Goal: Information Seeking & Learning: Learn about a topic

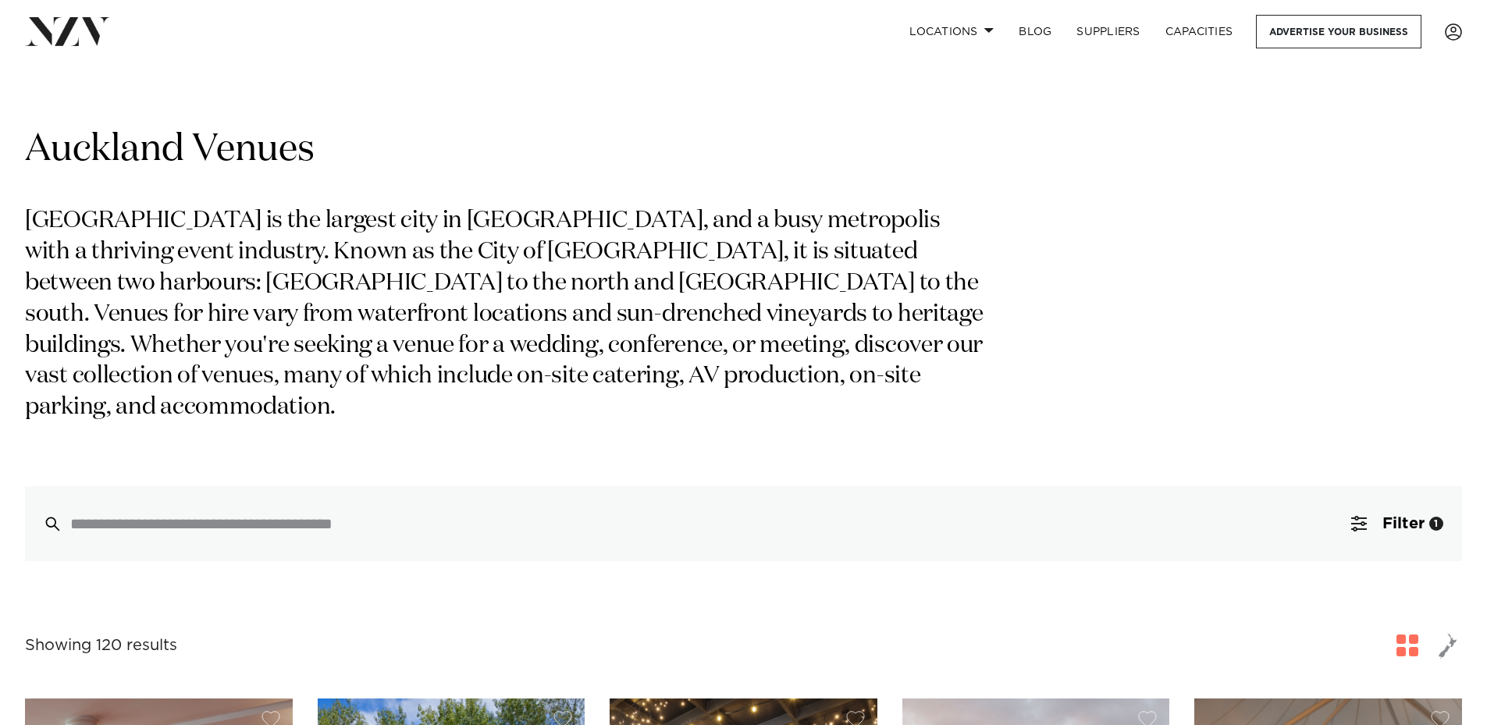
drag, startPoint x: 1250, startPoint y: 307, endPoint x: 1349, endPoint y: 3, distance: 320.1
click at [1250, 307] on div "Auckland Venues Auckland is the largest city in New Zealand, and a busy metropo…" at bounding box center [743, 343] width 1437 height 435
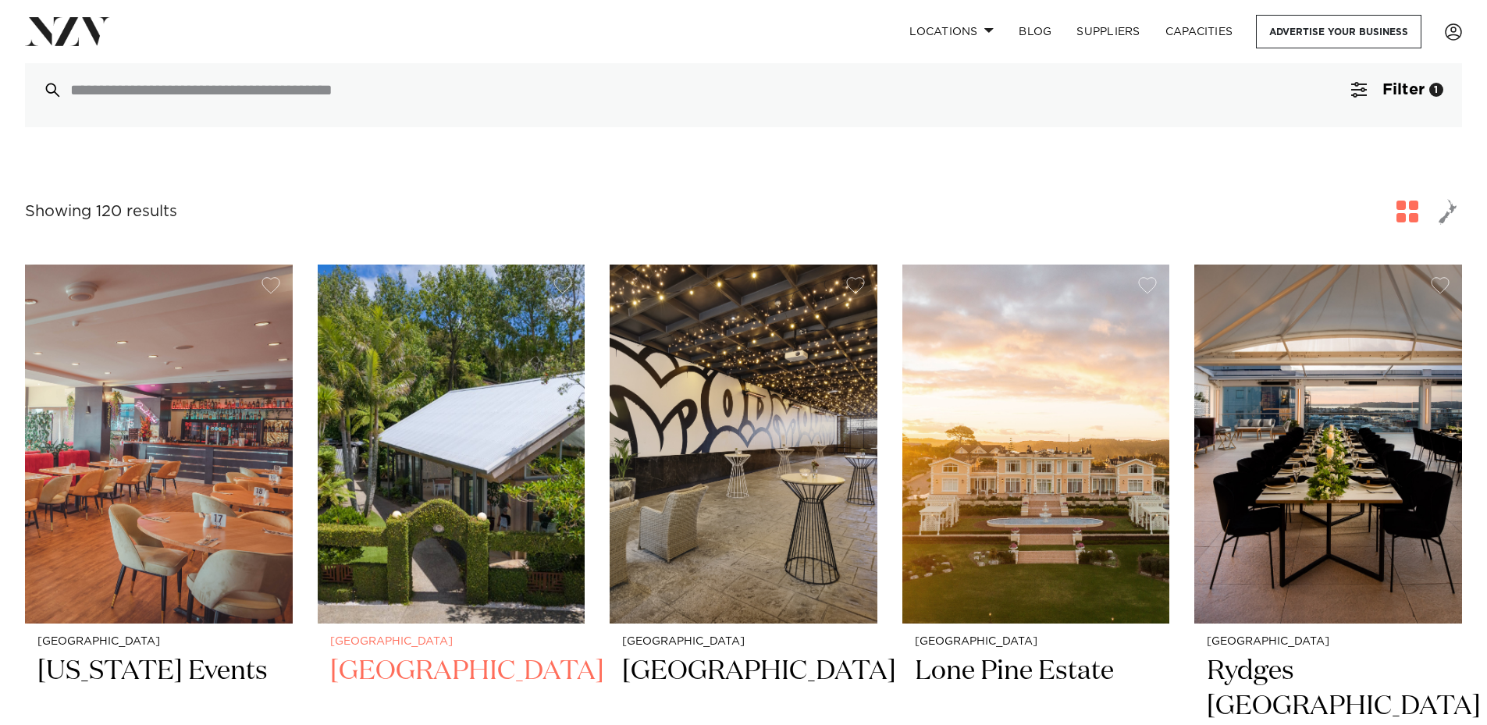
scroll to position [312, 0]
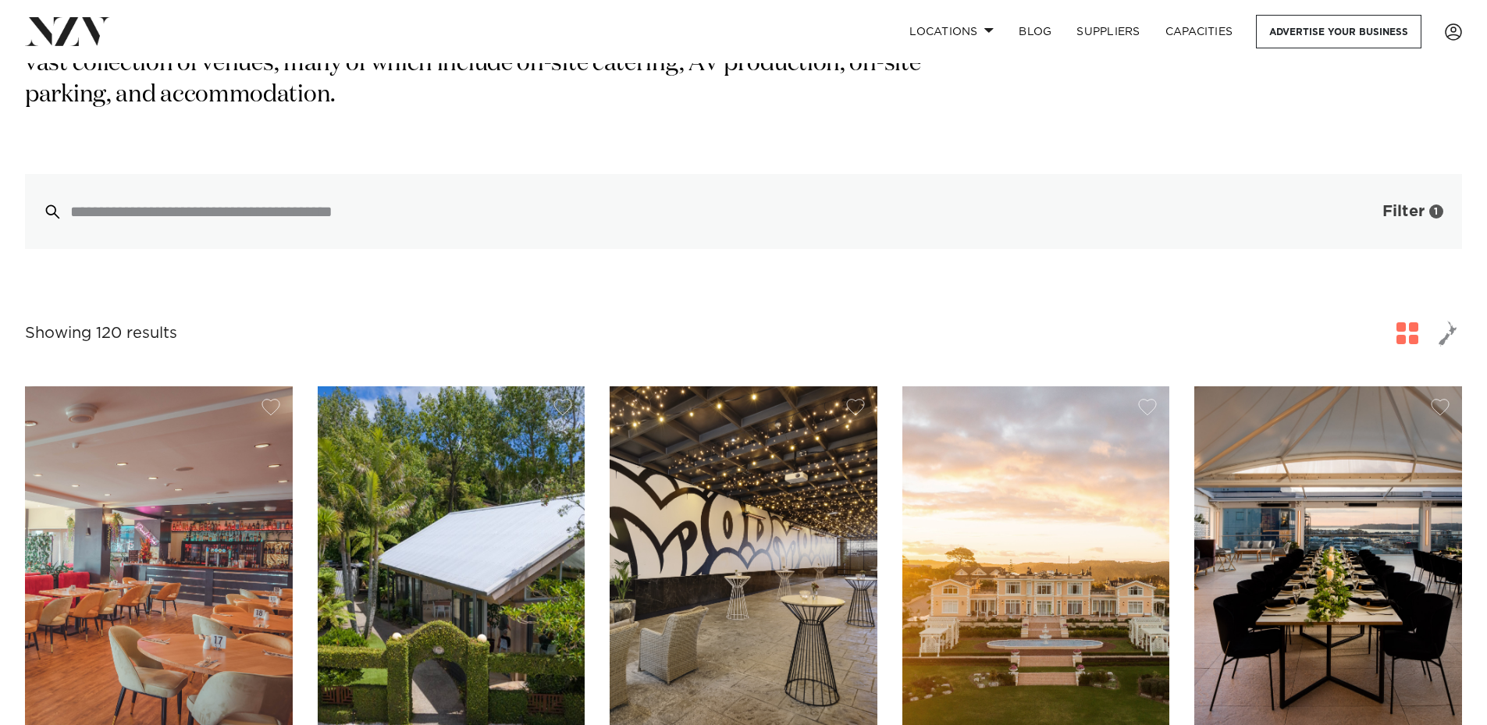
click at [1342, 181] on button "Filter 1" at bounding box center [1397, 211] width 130 height 75
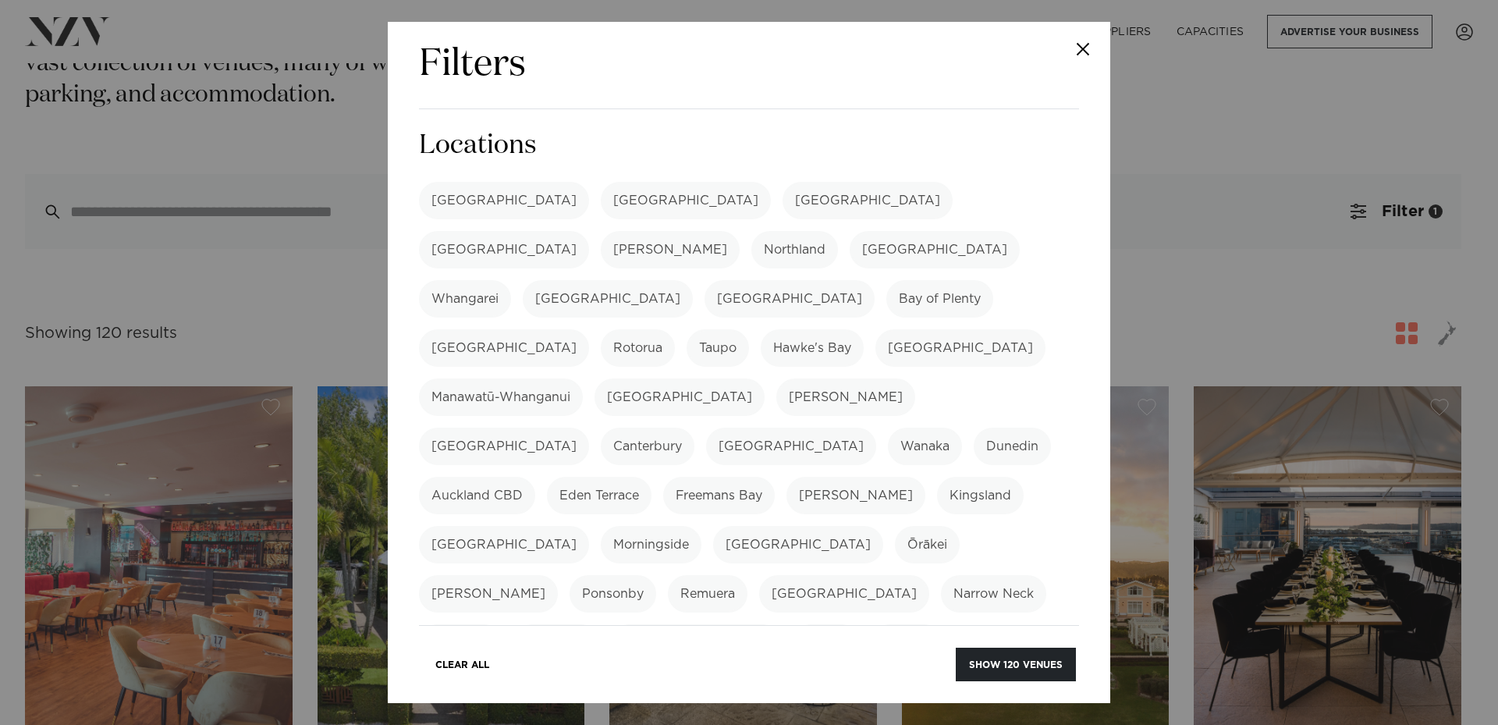
click at [1079, 49] on button "Close" at bounding box center [1083, 49] width 55 height 55
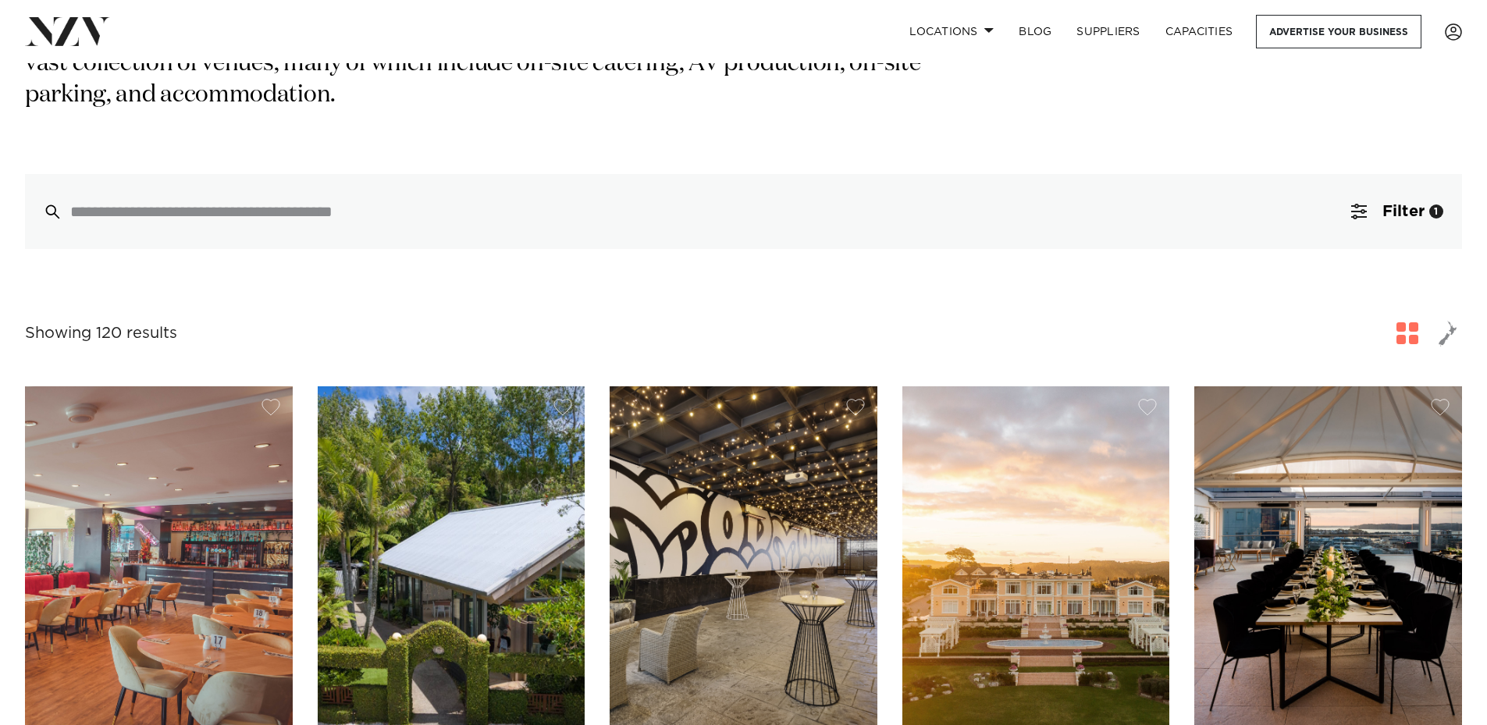
click at [1171, 319] on div "Showing 120 results for Auckland Venues" at bounding box center [743, 333] width 1437 height 28
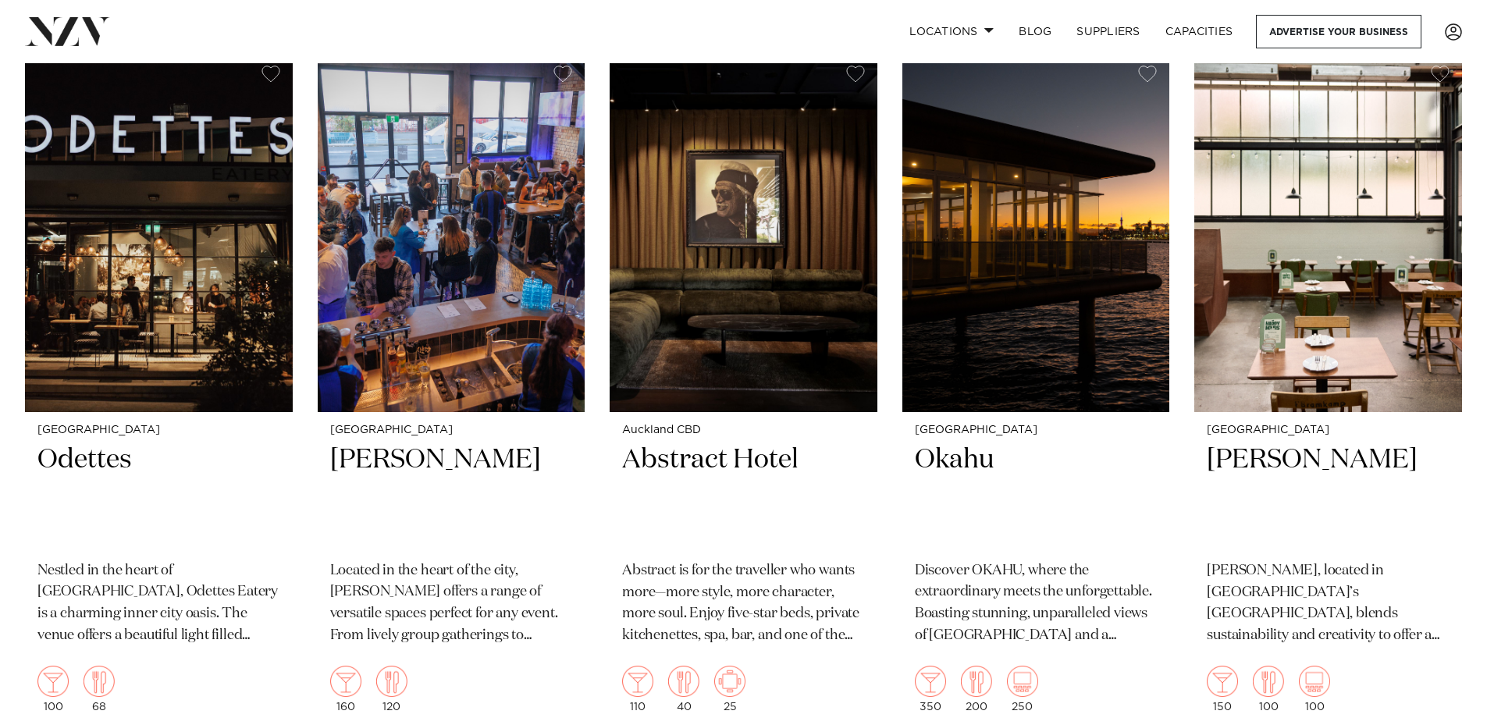
scroll to position [15543, 0]
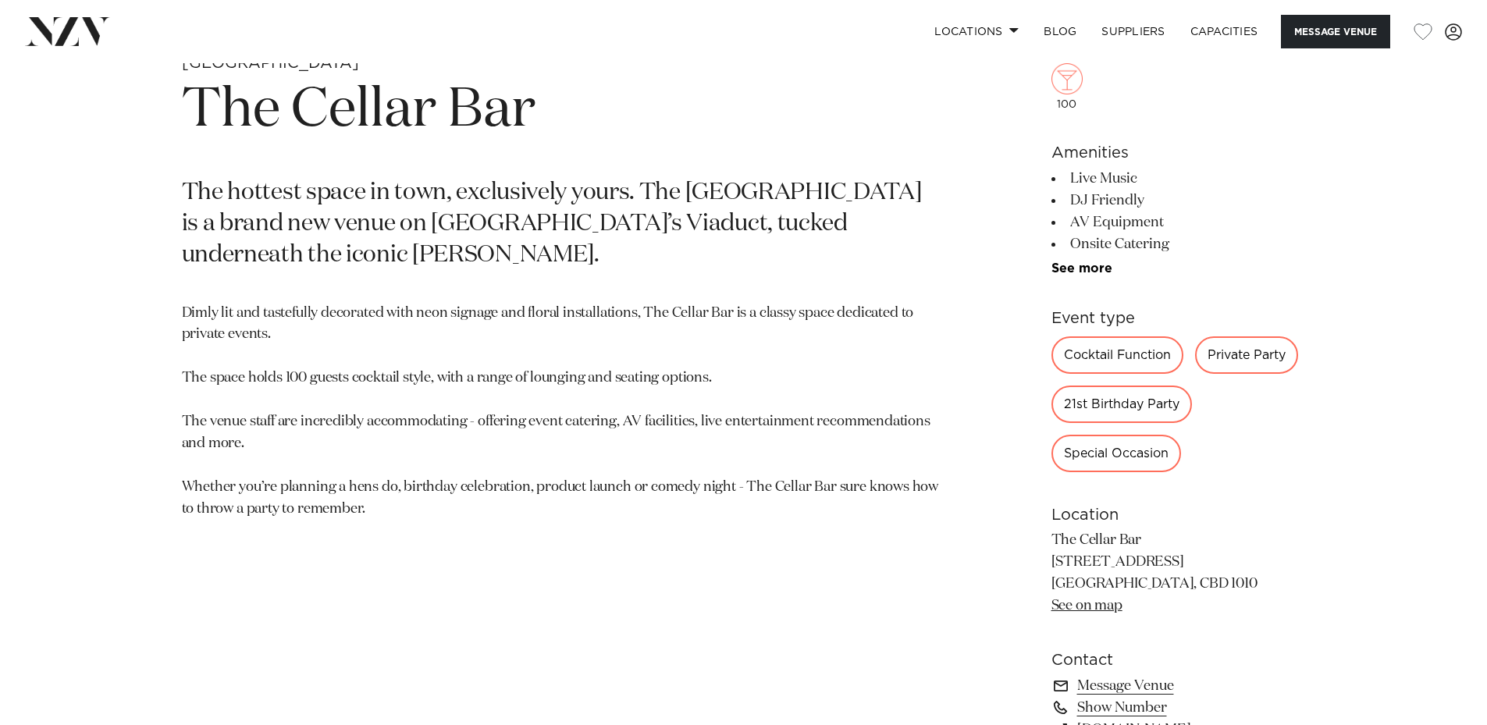
scroll to position [780, 0]
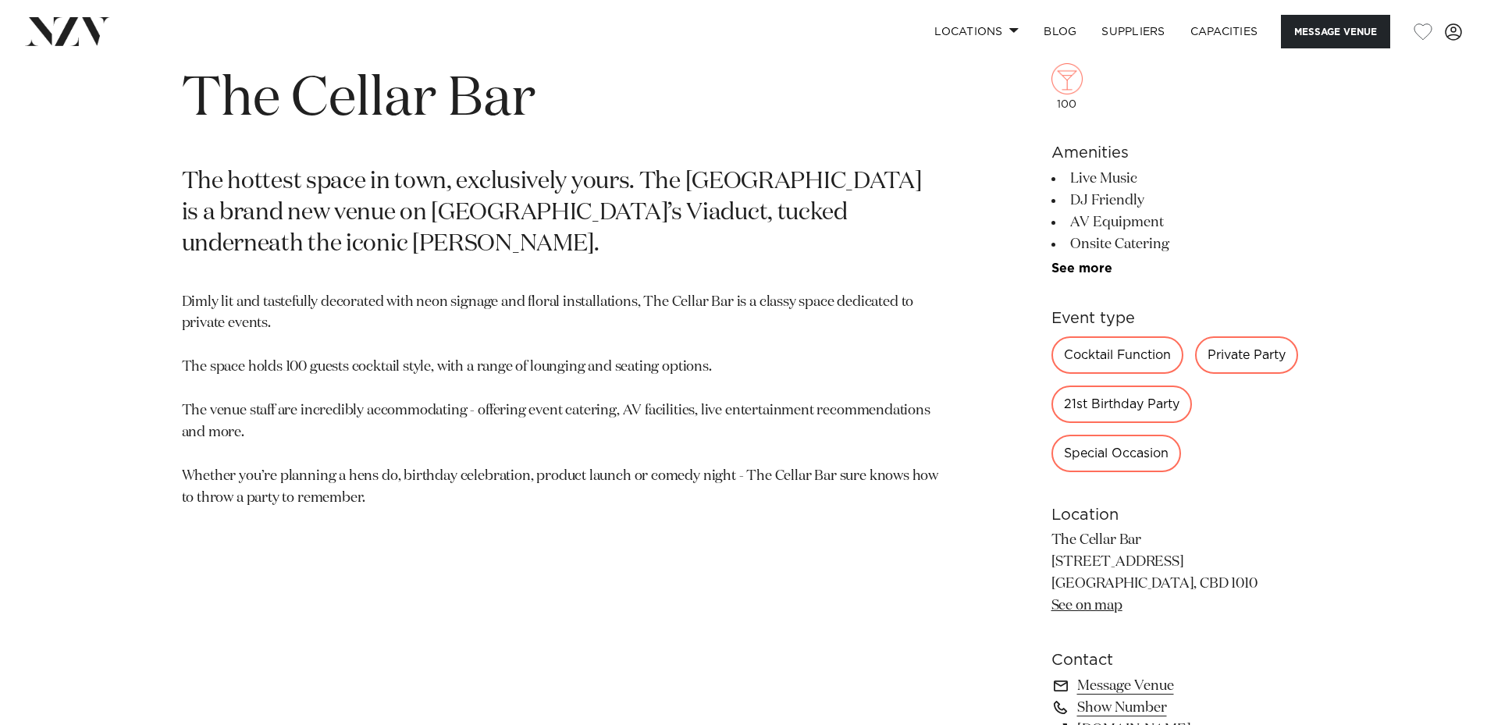
click at [1109, 457] on div "Special Occasion" at bounding box center [1116, 453] width 130 height 37
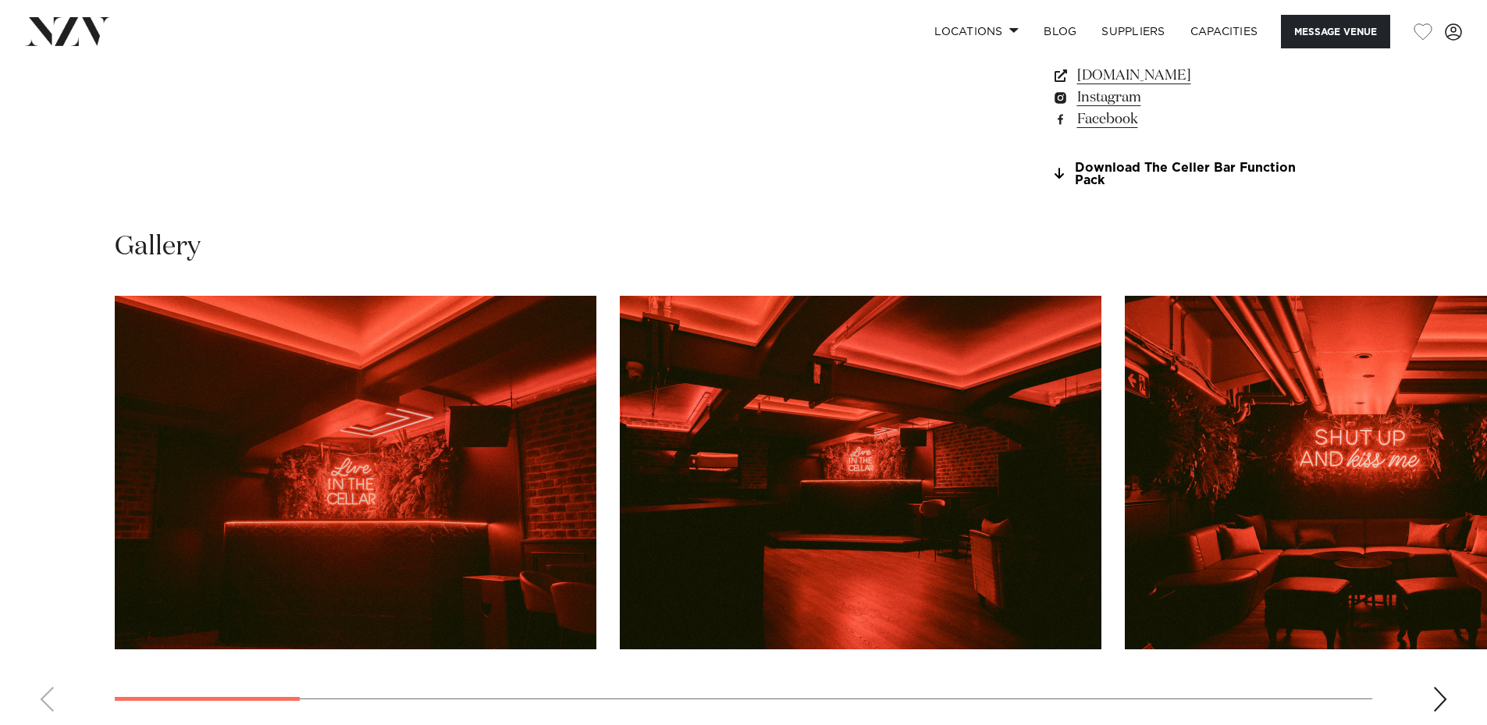
scroll to position [1523, 0]
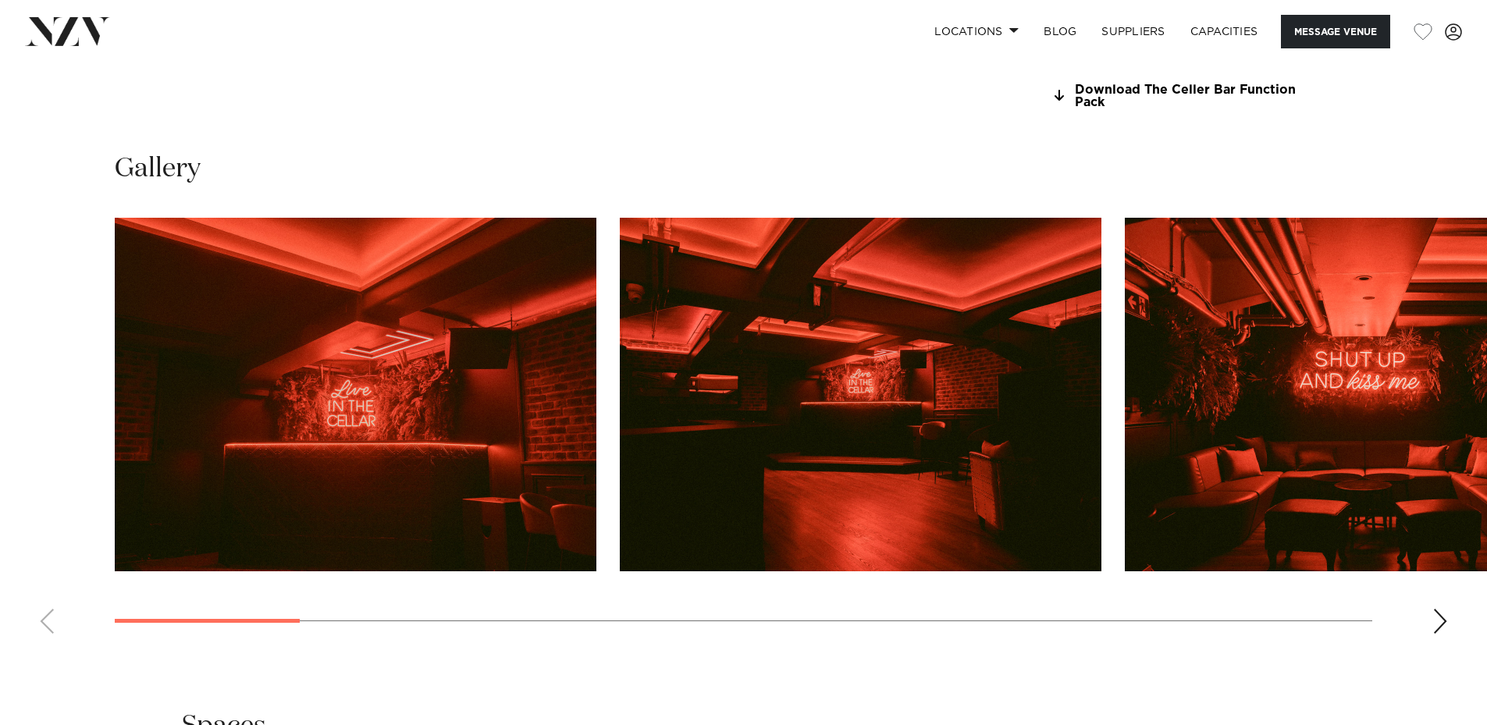
click at [1436, 619] on div "Next slide" at bounding box center [1440, 621] width 16 height 25
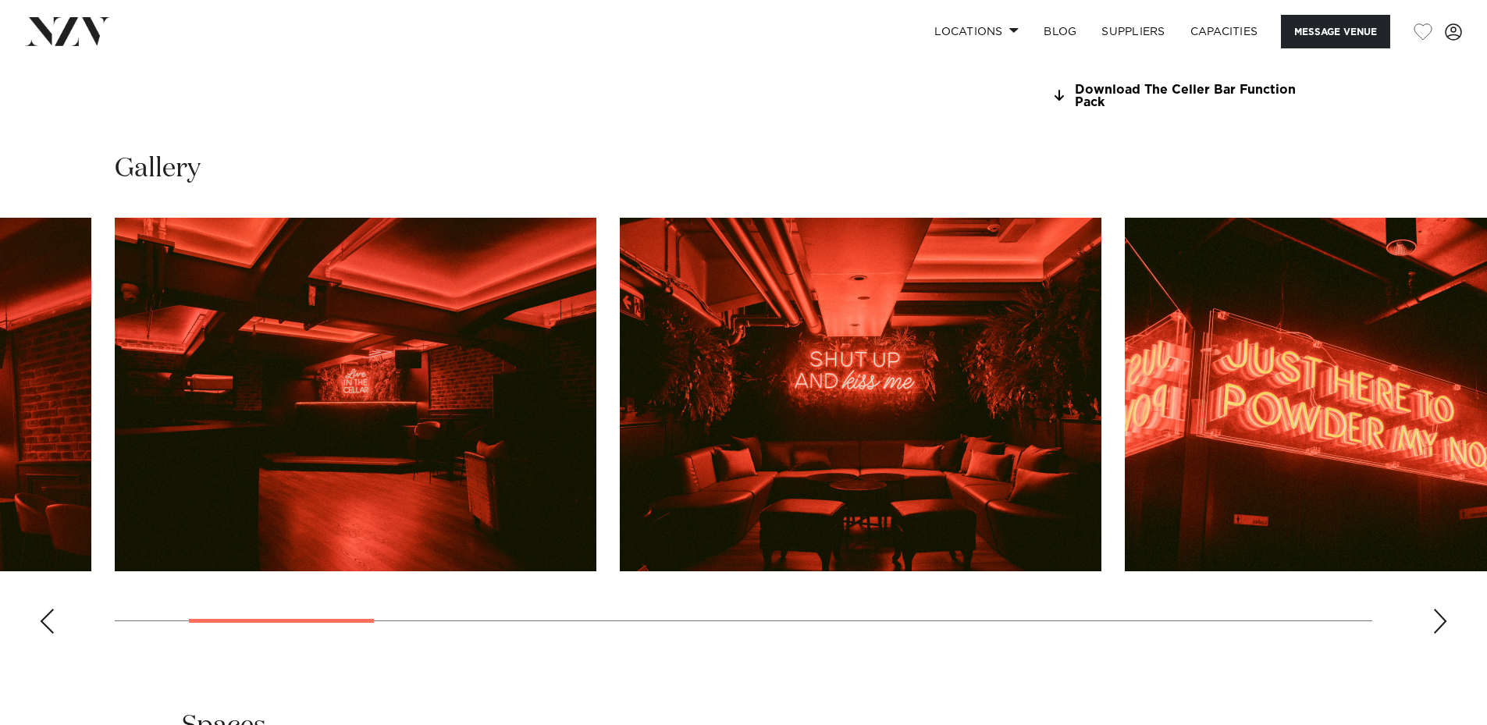
click at [1436, 619] on div "Next slide" at bounding box center [1440, 621] width 16 height 25
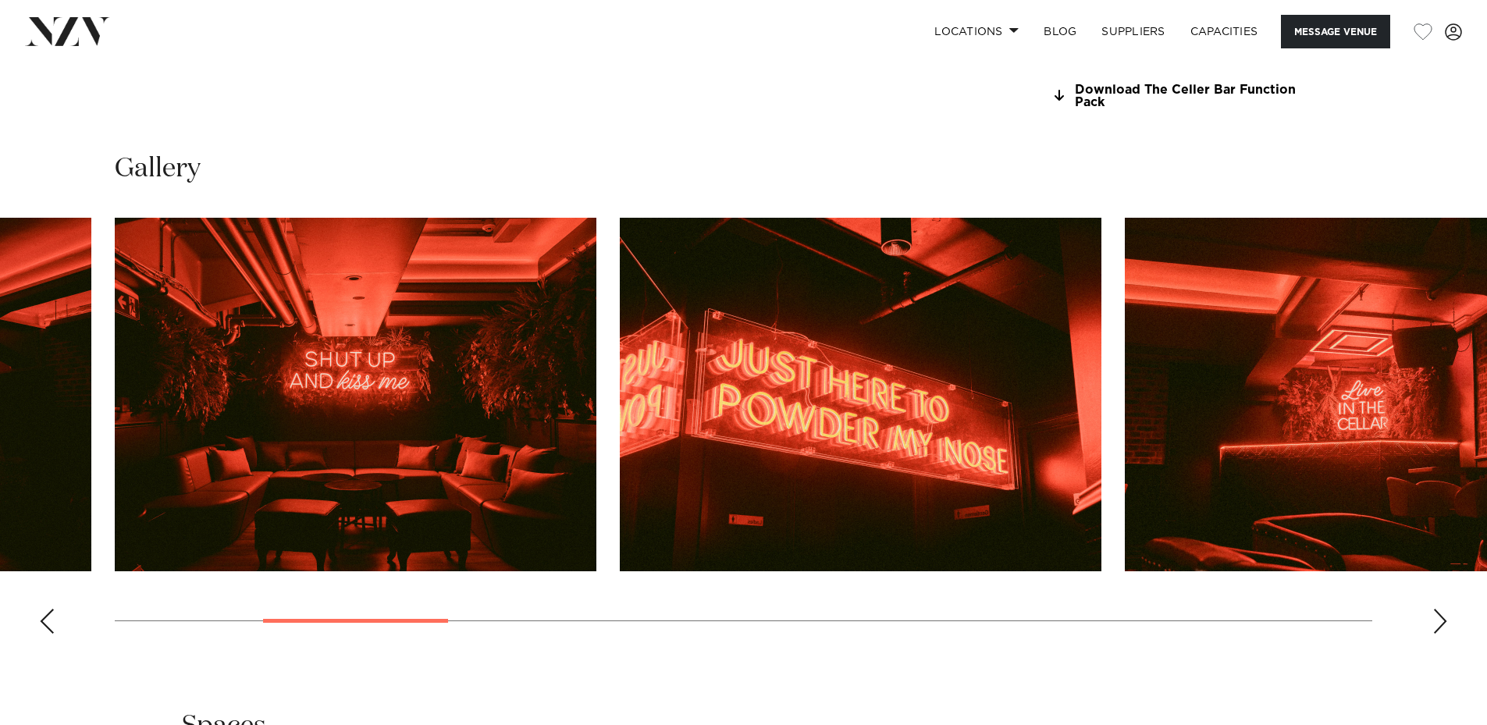
click at [1436, 620] on div "Next slide" at bounding box center [1440, 621] width 16 height 25
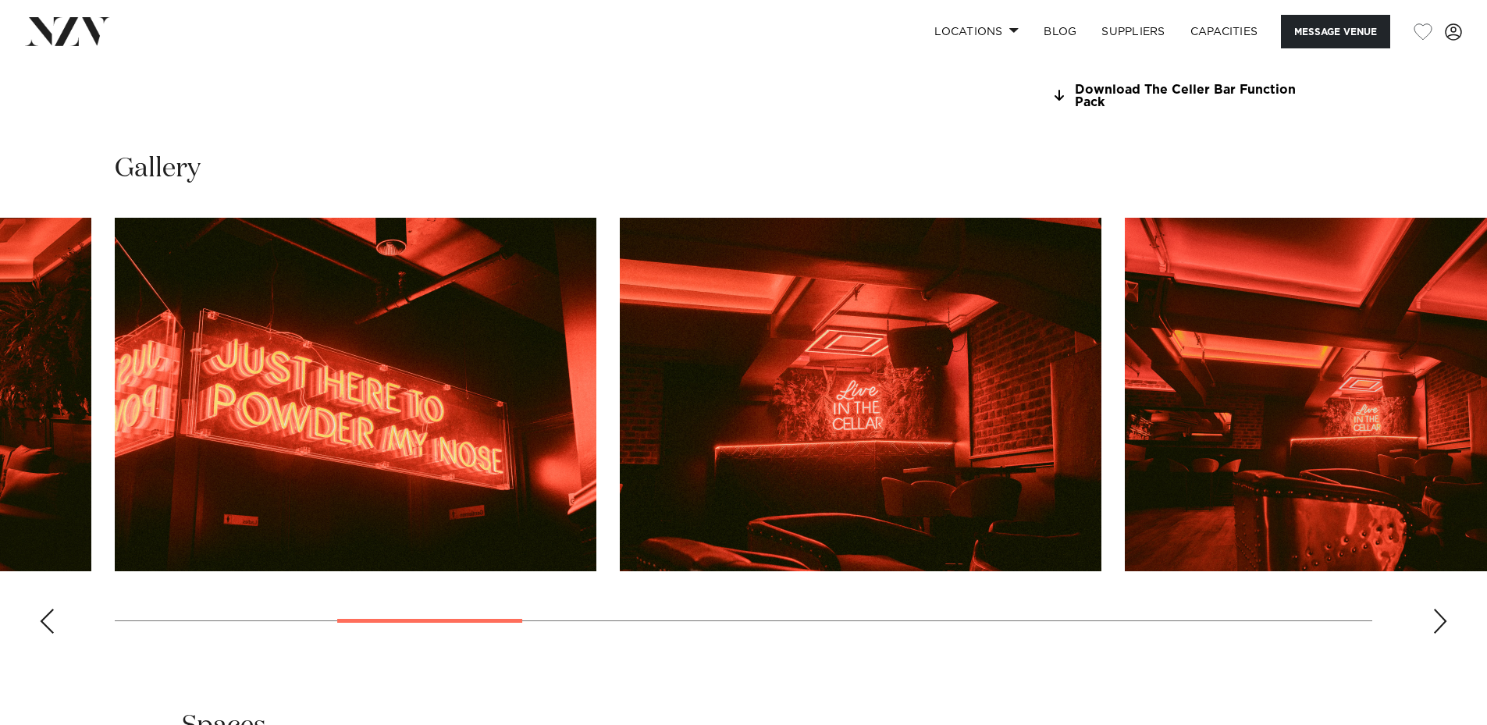
click at [1436, 620] on div "Next slide" at bounding box center [1440, 621] width 16 height 25
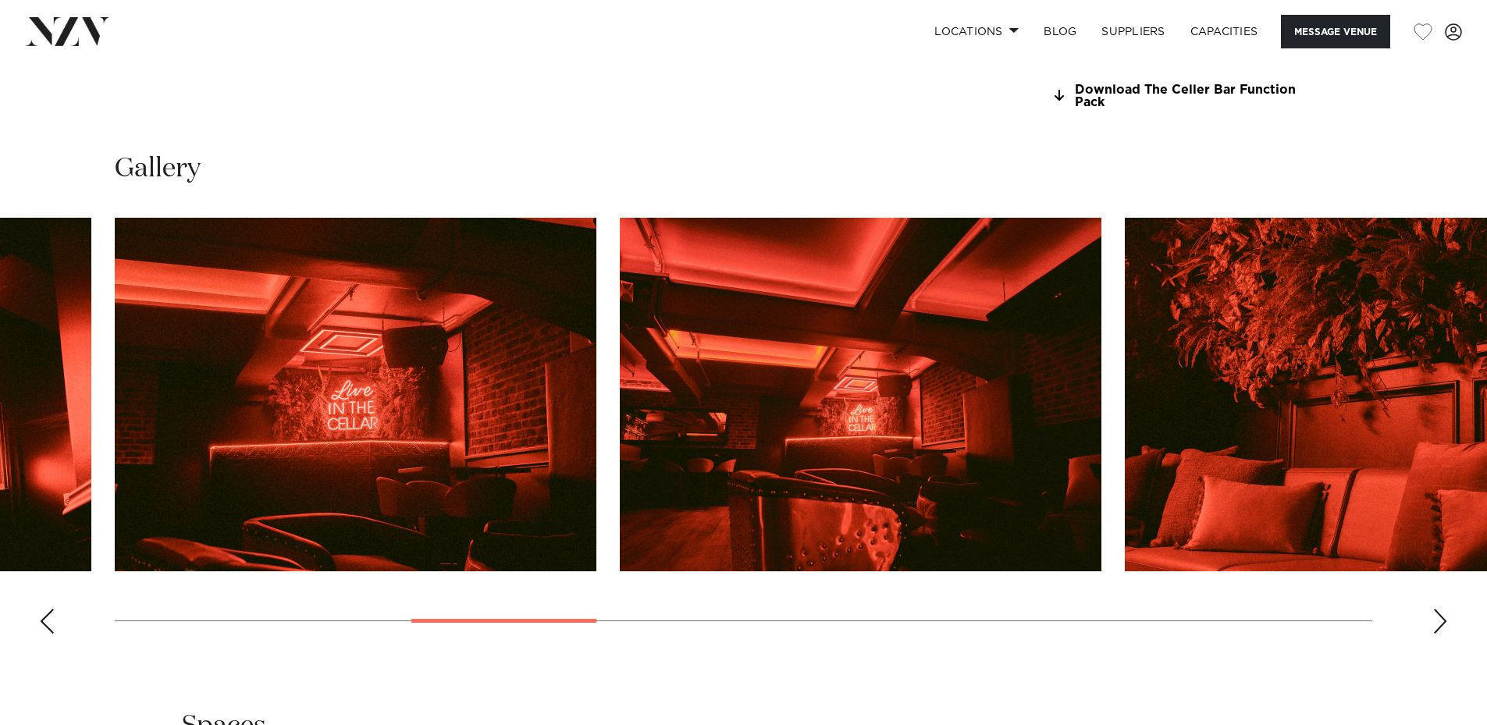
click at [1436, 620] on div "Next slide" at bounding box center [1440, 621] width 16 height 25
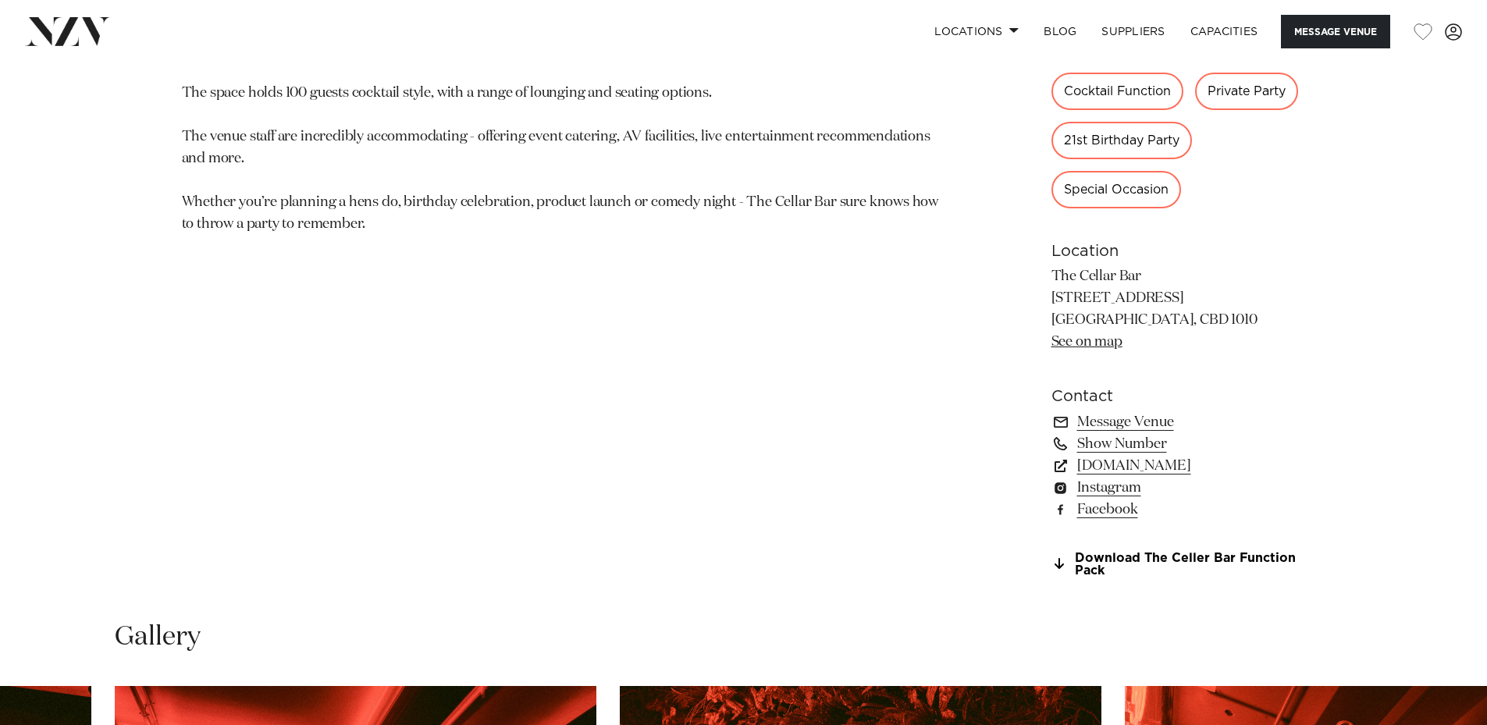
scroll to position [664, 0]
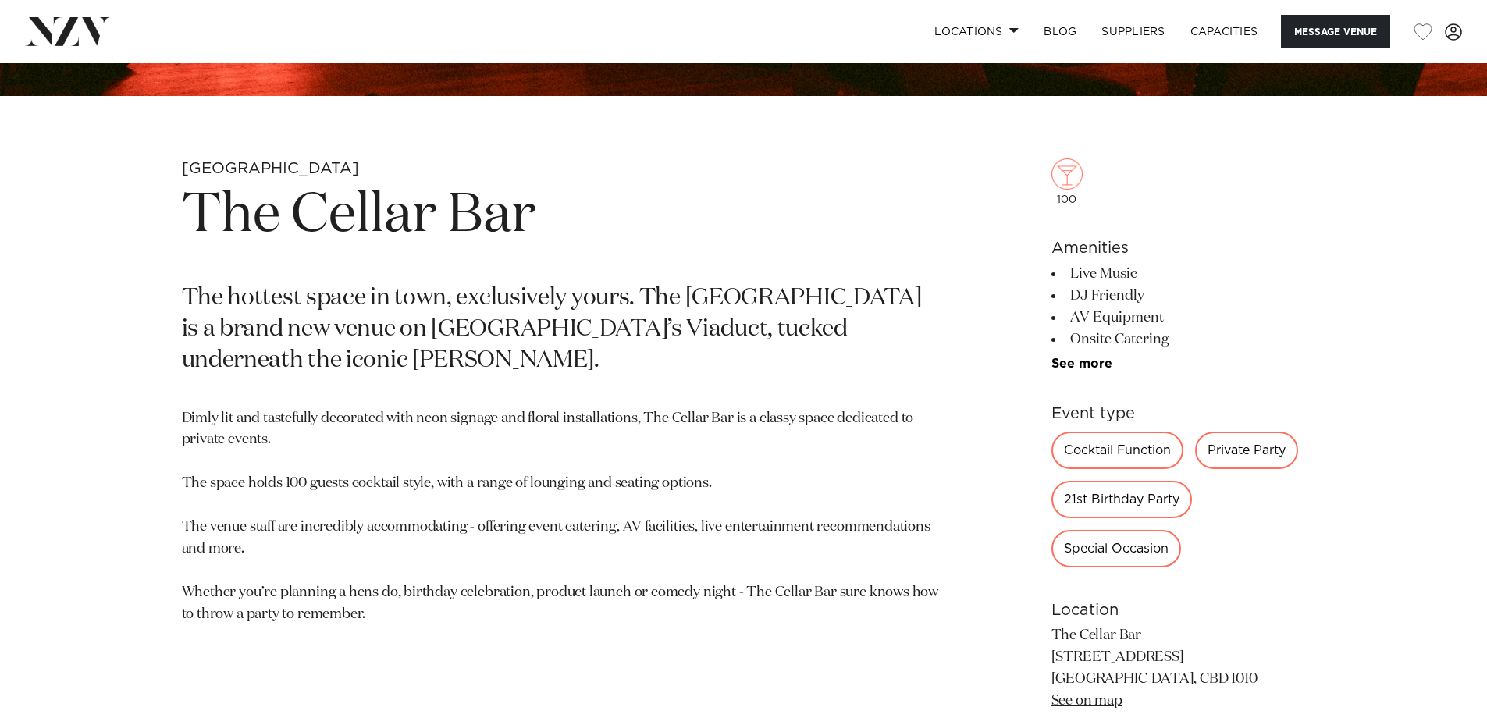
click at [1272, 455] on div "Private Party" at bounding box center [1246, 450] width 103 height 37
click at [1303, 532] on div "Cocktail Function Private Party 21st Birthday Party Special Occasion See more" at bounding box center [1178, 500] width 254 height 136
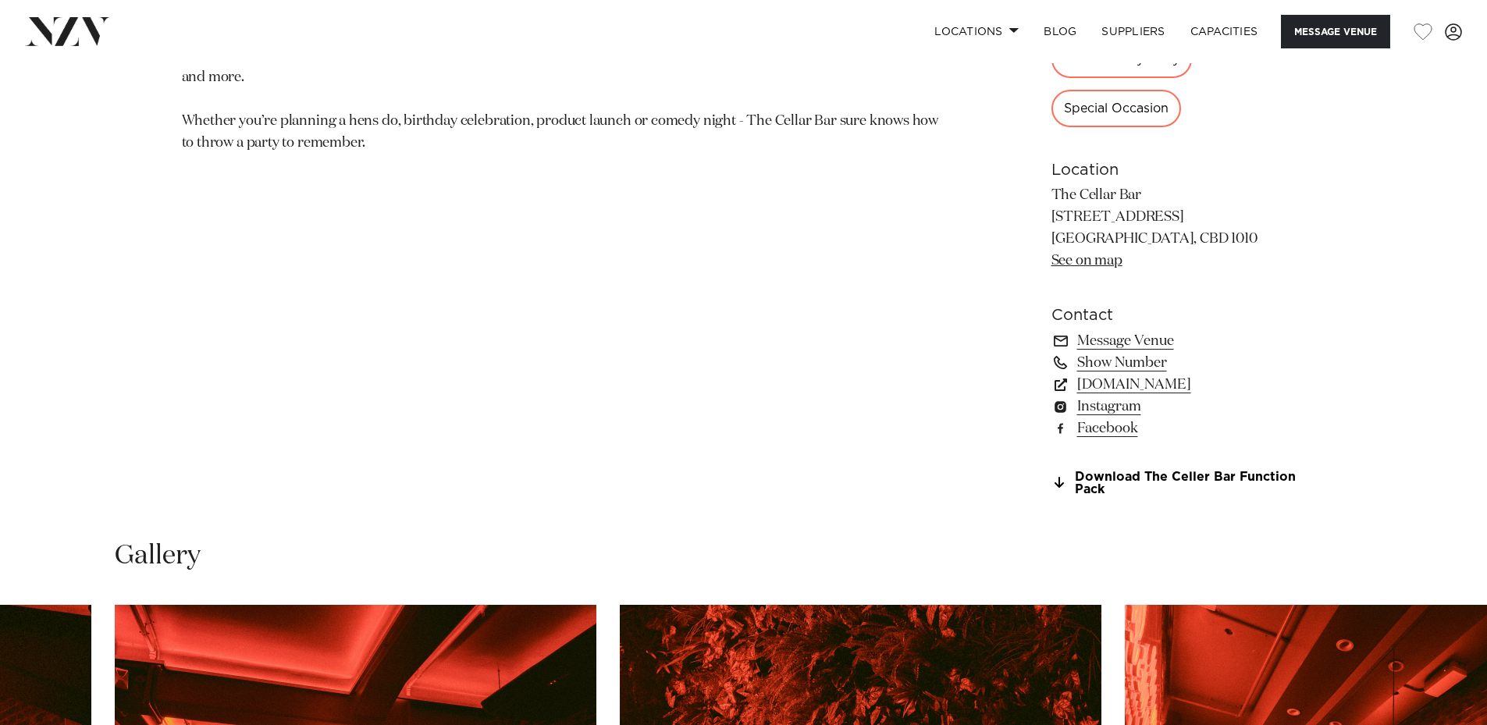
scroll to position [1289, 0]
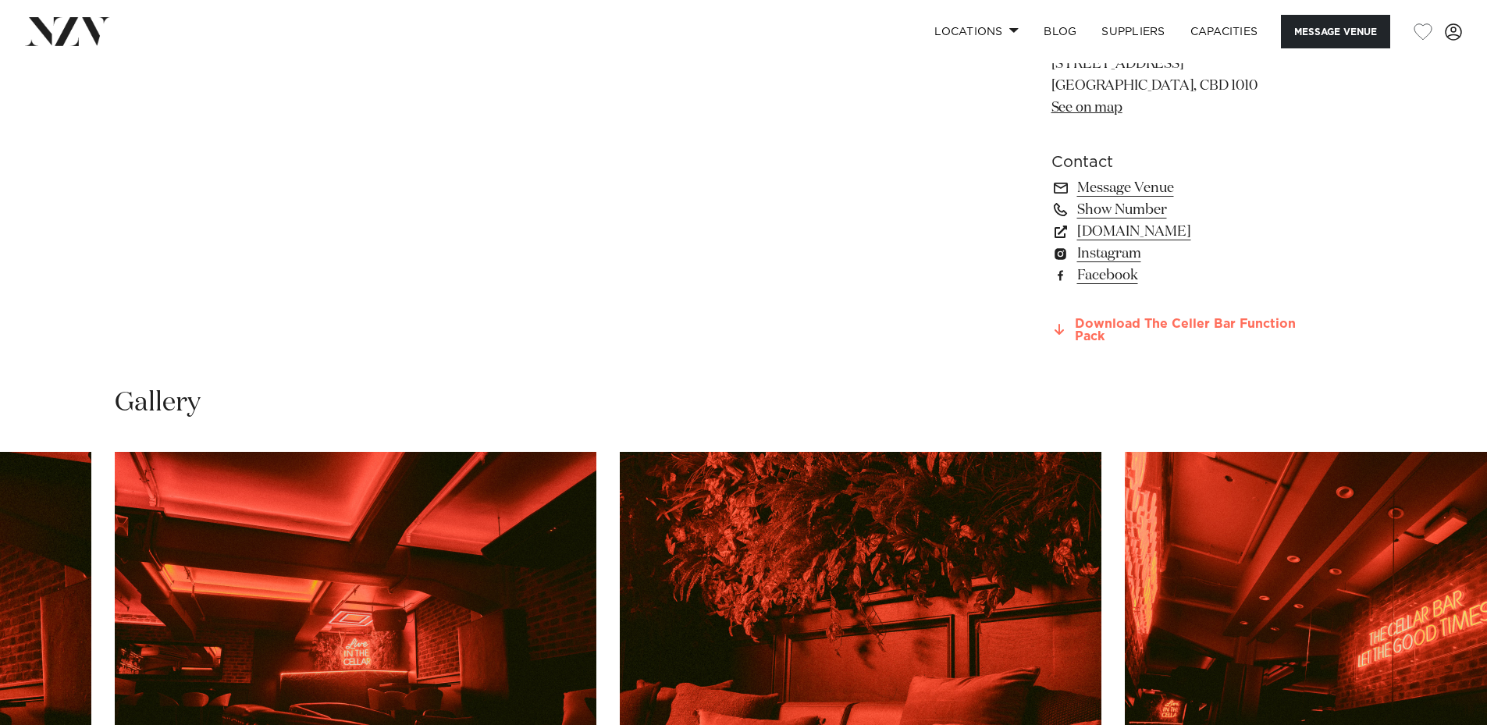
click at [1159, 318] on link "Download The Celler Bar Function Pack" at bounding box center [1178, 331] width 254 height 27
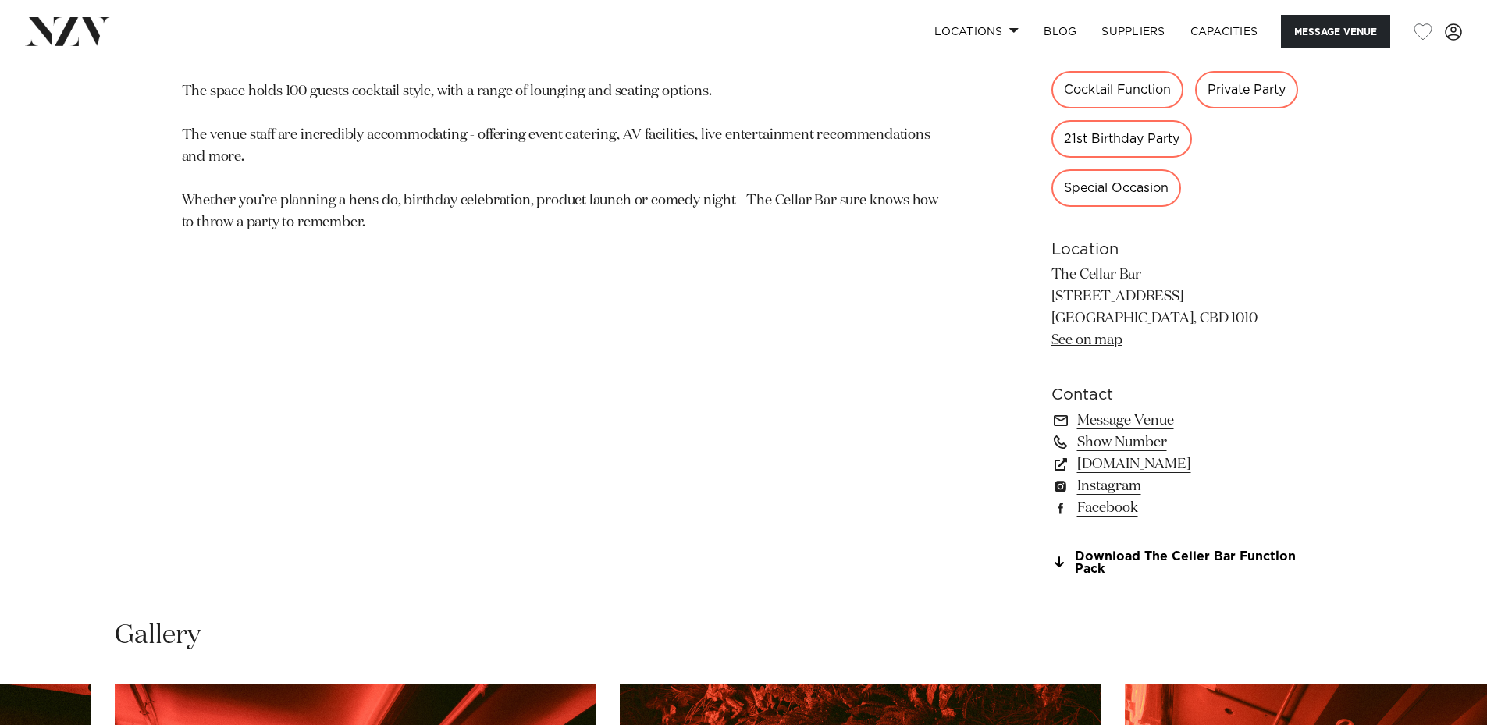
scroll to position [1054, 0]
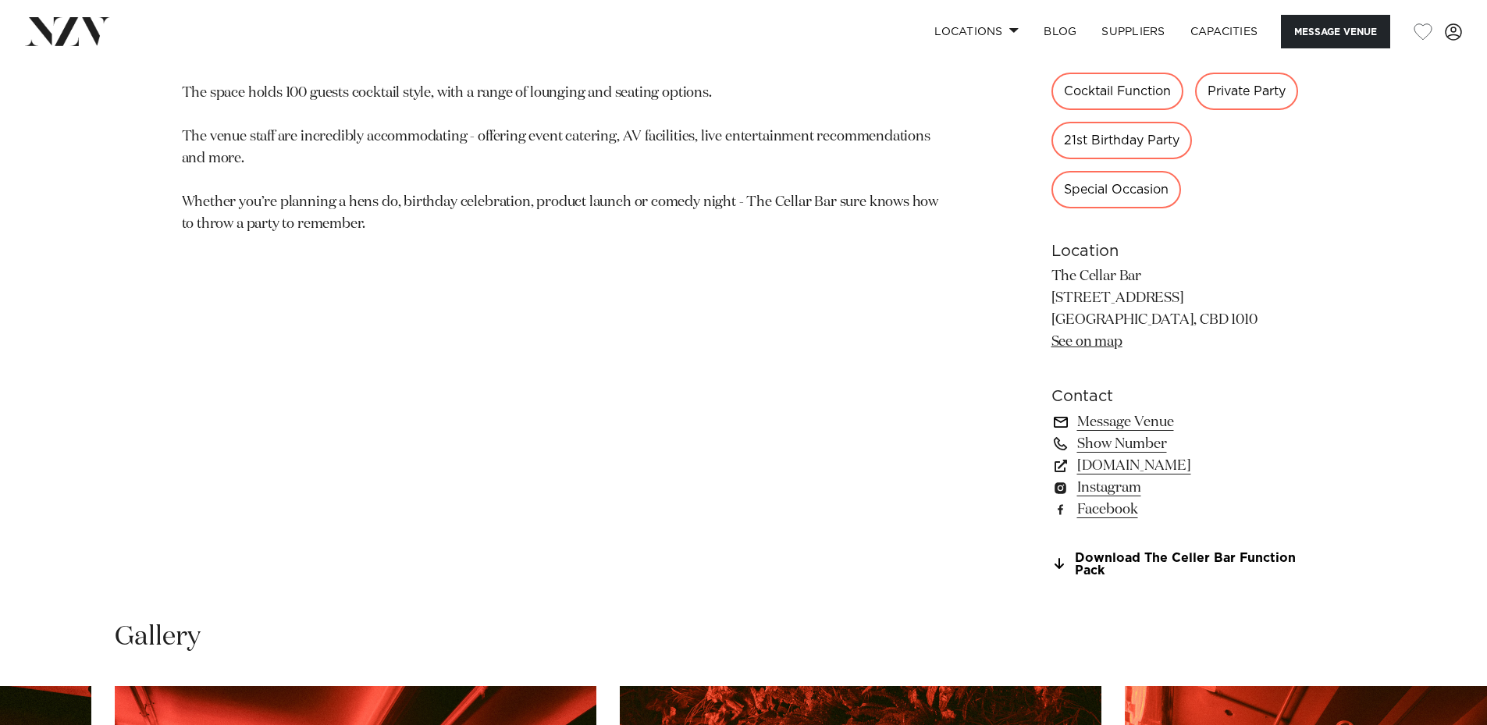
click at [1115, 420] on link "Message Venue" at bounding box center [1178, 422] width 254 height 22
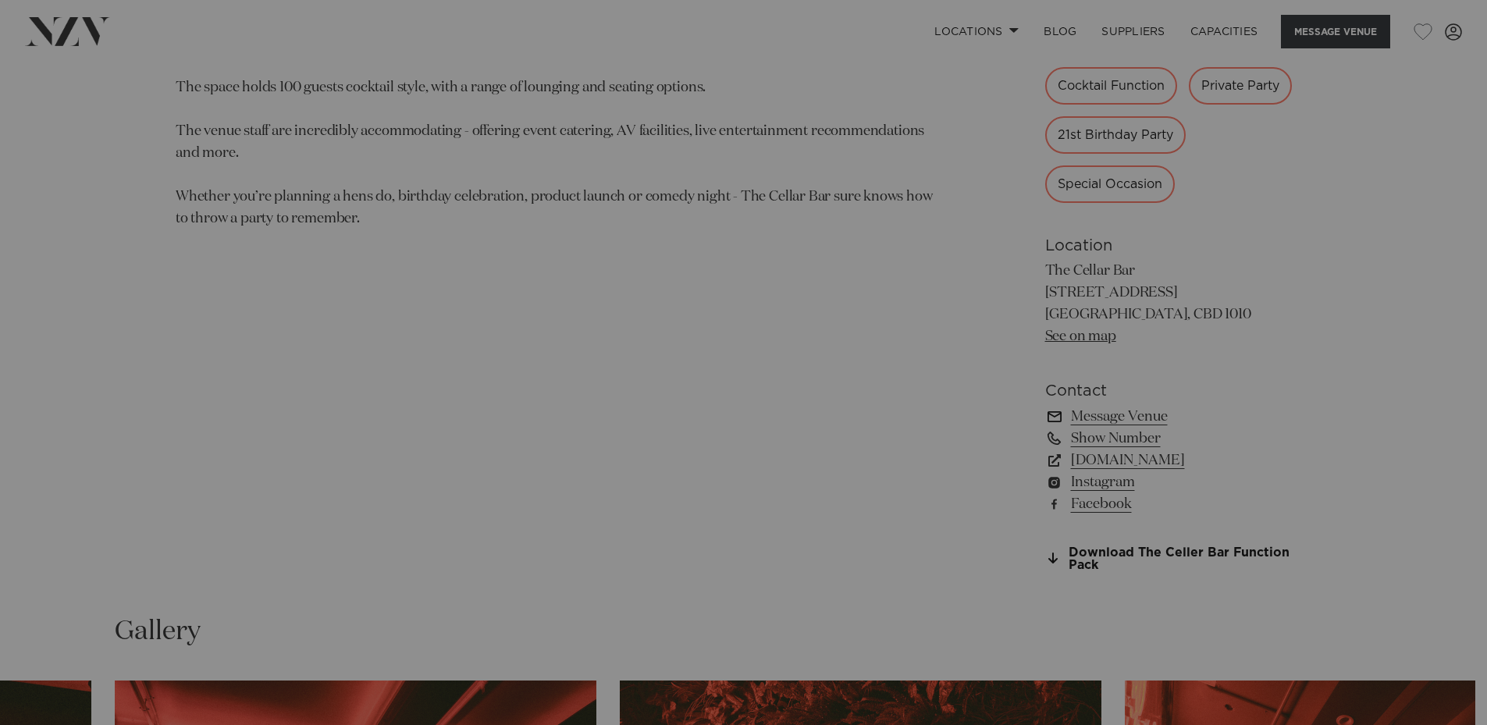
scroll to position [1060, 0]
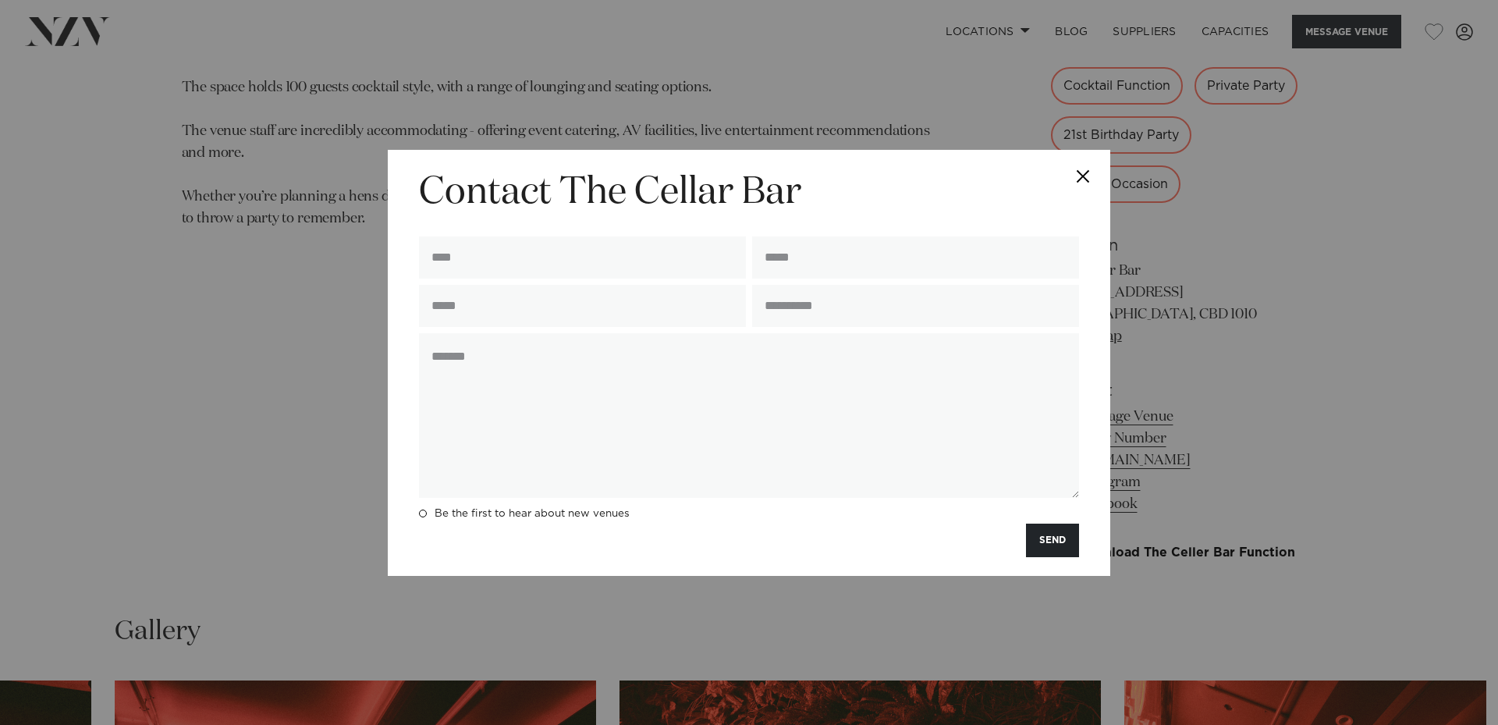
click at [1068, 172] on button "Close" at bounding box center [1083, 177] width 55 height 55
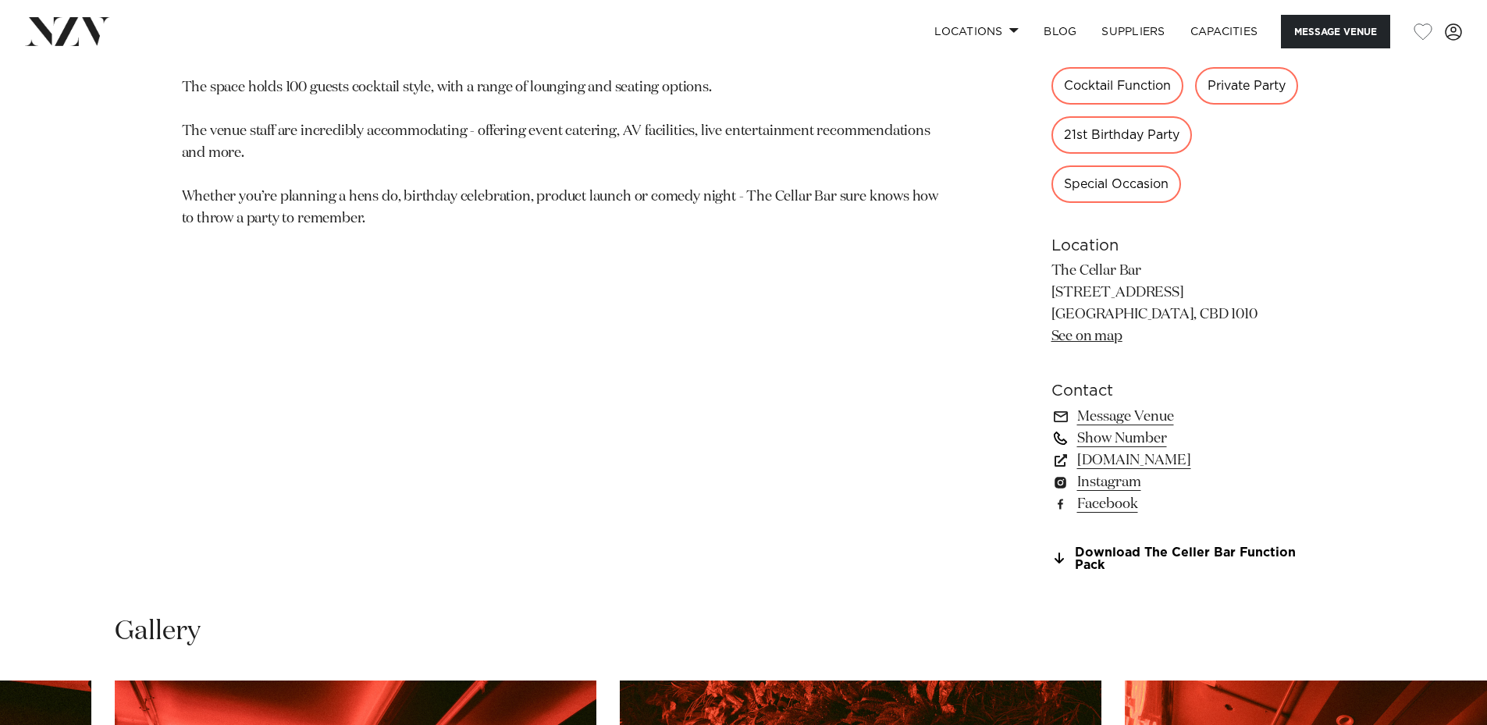
click at [1136, 436] on link "Show Number" at bounding box center [1178, 439] width 254 height 22
click at [1186, 455] on link "[DOMAIN_NAME]" at bounding box center [1178, 461] width 254 height 22
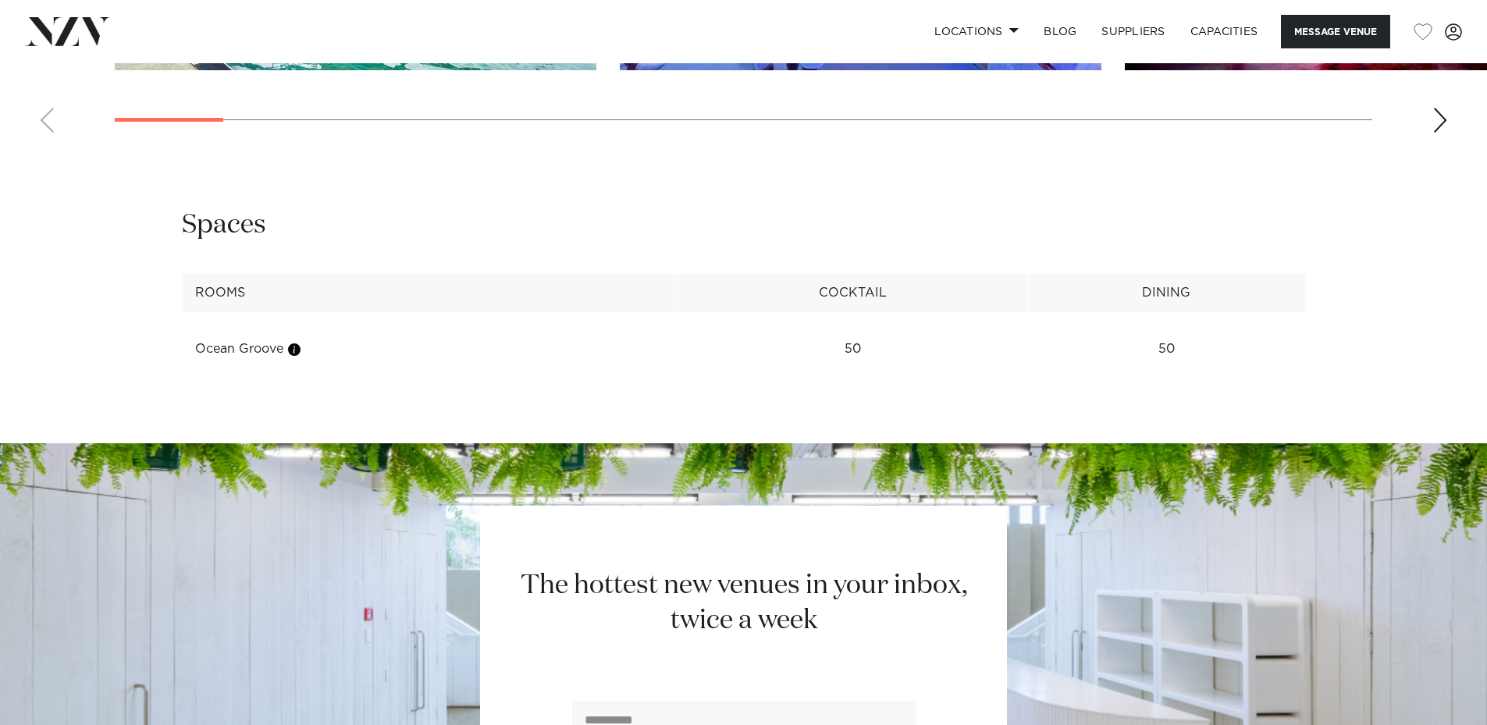
scroll to position [1951, 0]
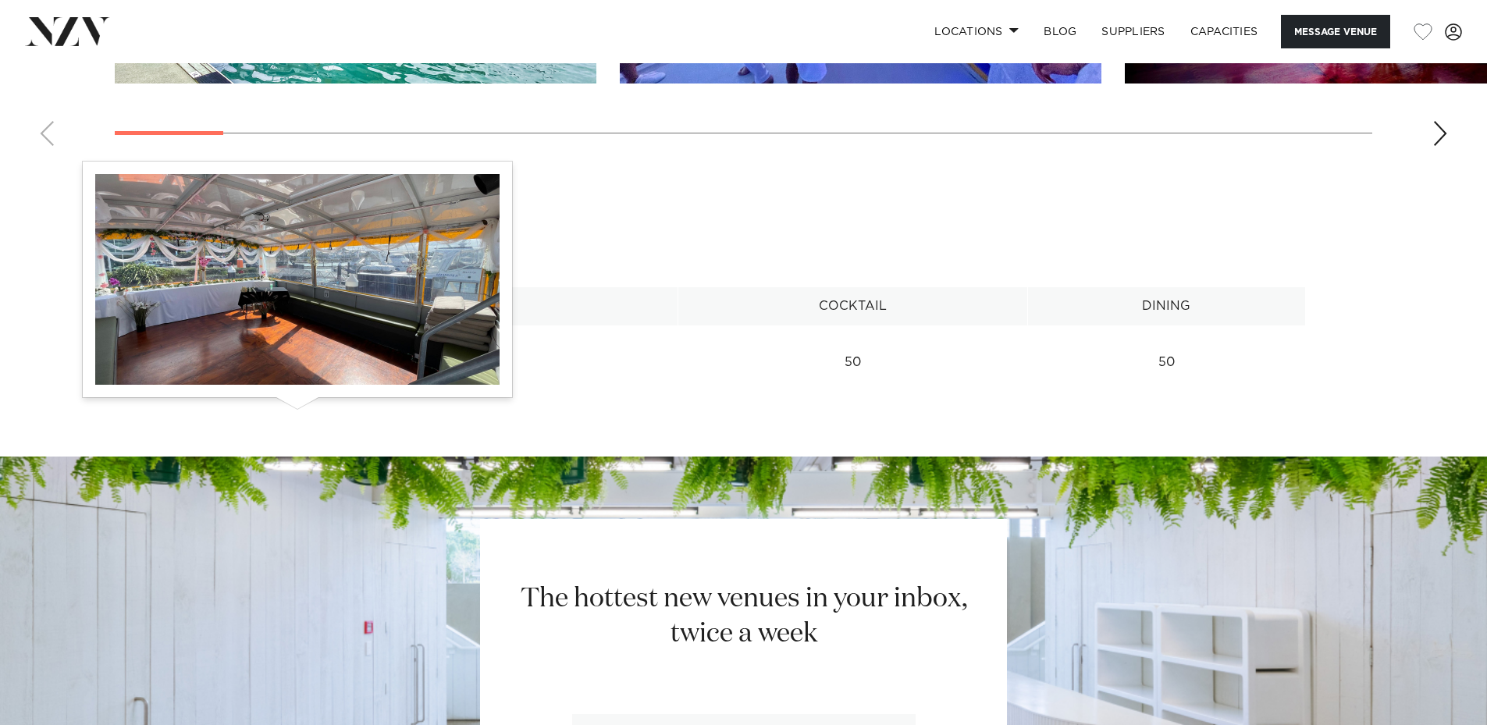
click at [301, 371] on button "button" at bounding box center [294, 363] width 16 height 16
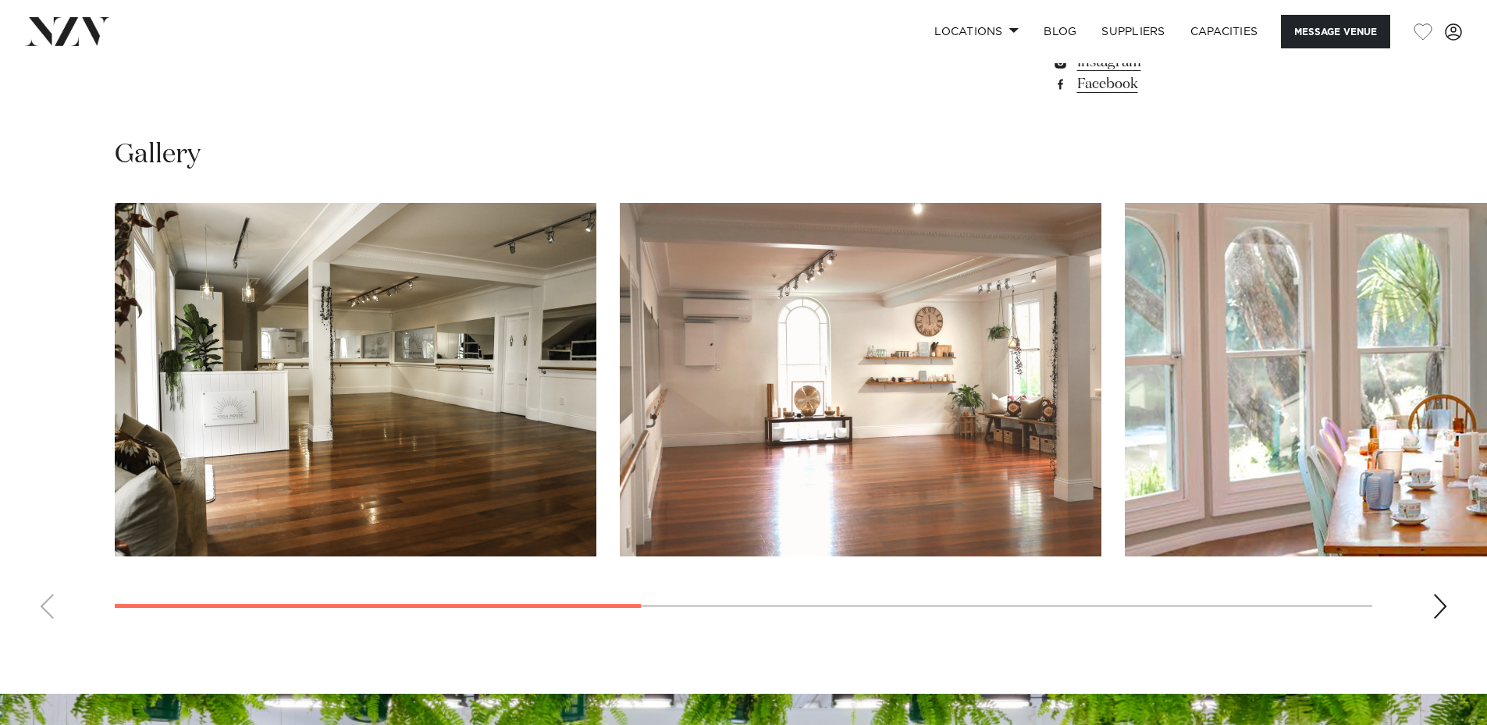
scroll to position [1285, 0]
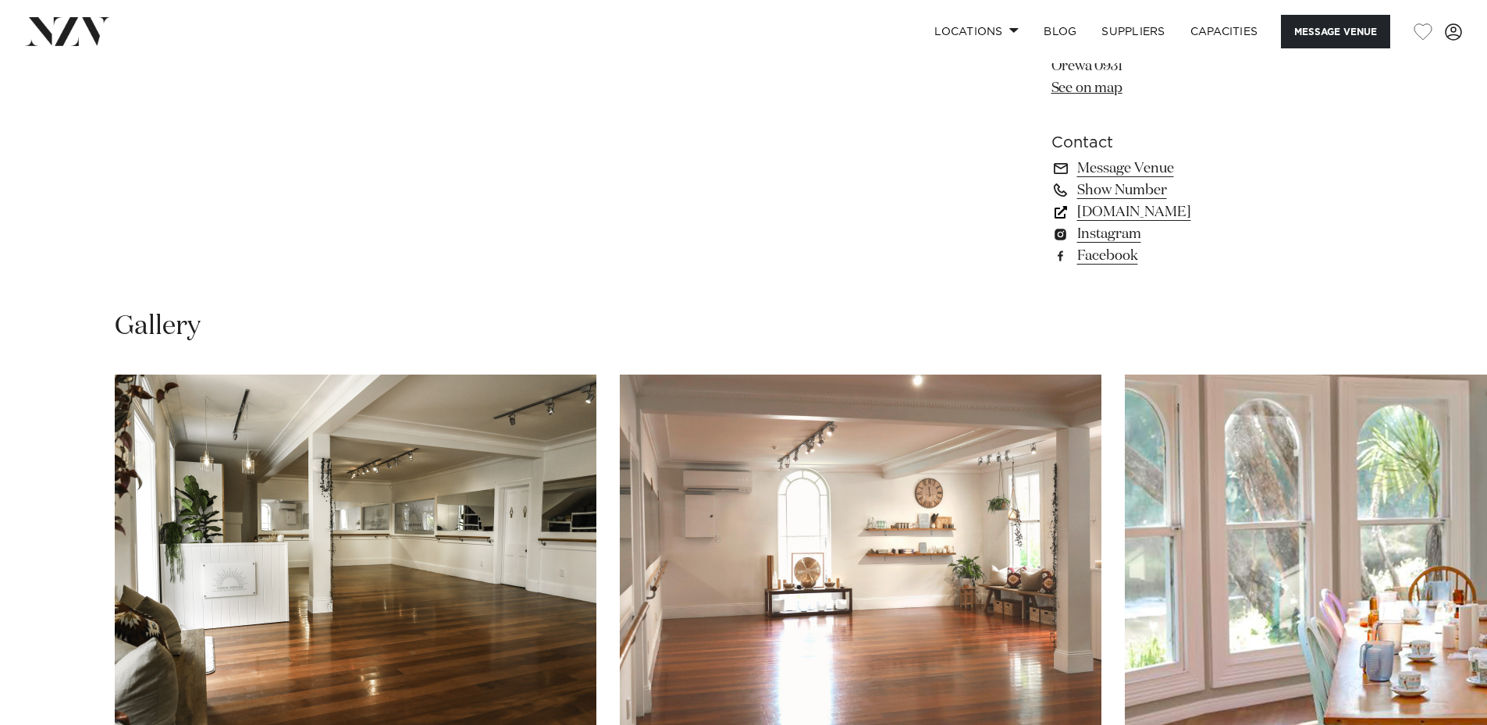
click at [1139, 212] on link "www.yogahouse.co.nz" at bounding box center [1178, 212] width 254 height 22
